Goal: Connect with others: Connect with other users

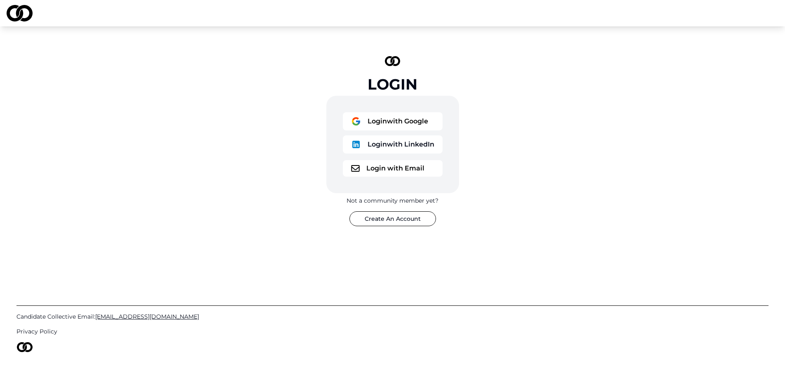
click at [375, 124] on button "Login with Google" at bounding box center [393, 121] width 100 height 18
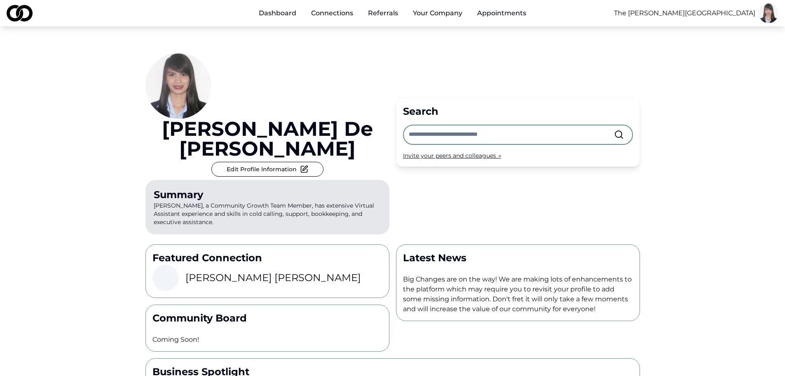
click at [769, 15] on html "Dashboard Connections Referrals Your Company Appointments The [PERSON_NAME] Hot…" at bounding box center [392, 188] width 785 height 376
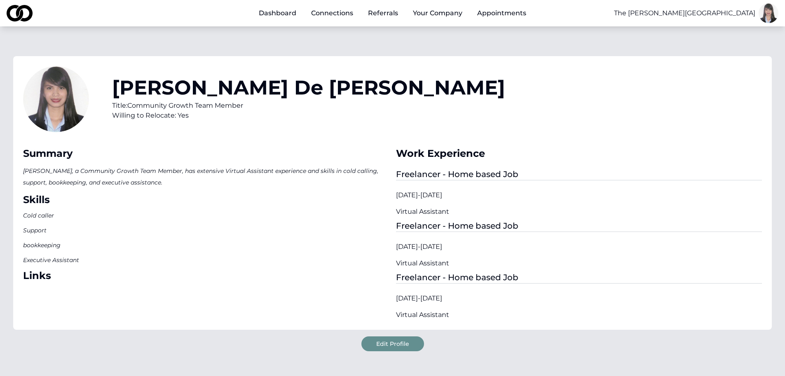
click at [378, 18] on link "Referrals" at bounding box center [383, 13] width 43 height 16
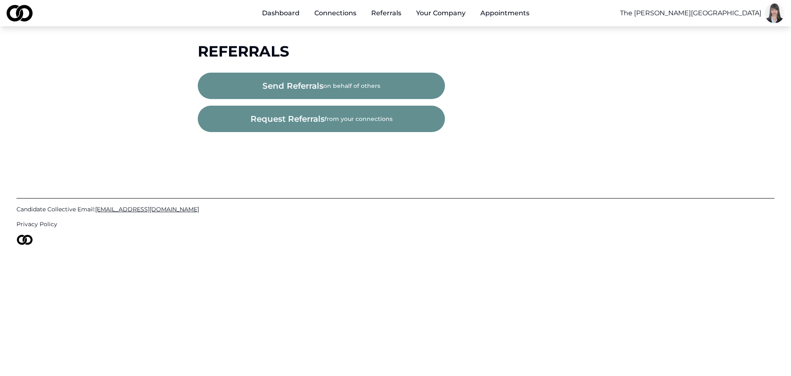
click at [334, 10] on link "Connections" at bounding box center [335, 13] width 55 height 16
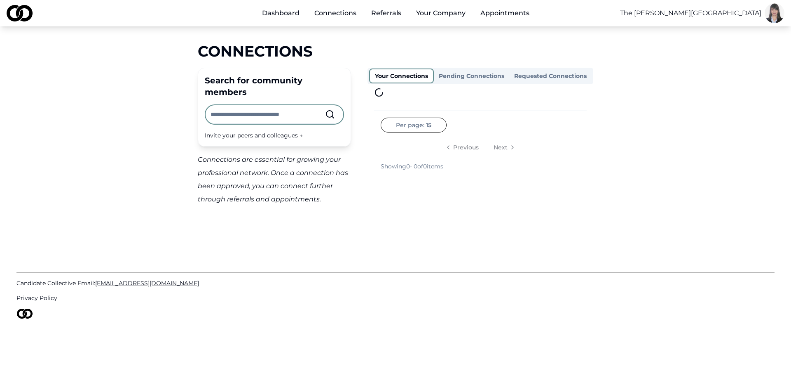
click at [262, 18] on div "Main" at bounding box center [262, 18] width 0 height 0
click at [282, 9] on link "Dashboard" at bounding box center [281, 13] width 51 height 16
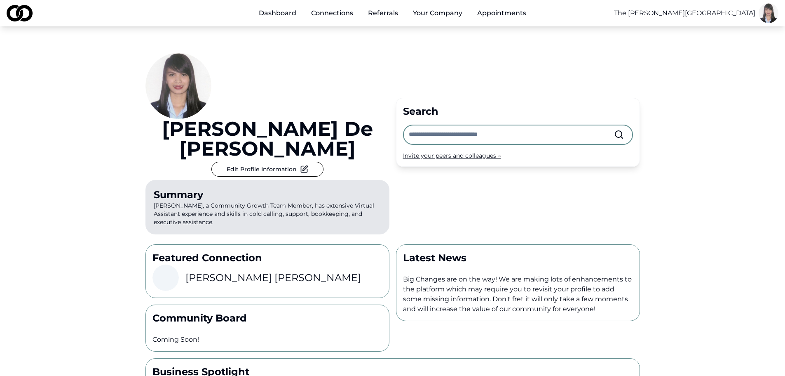
click at [435, 151] on div "Invite your peers and colleagues →" at bounding box center [518, 155] width 230 height 8
